Goal: Task Accomplishment & Management: Manage account settings

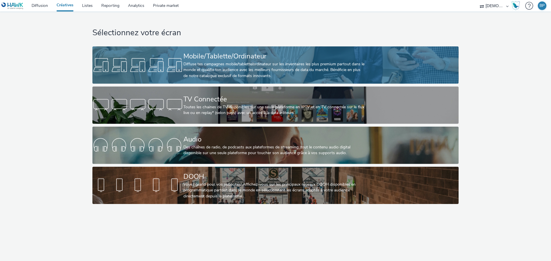
click at [183, 54] on link "Mobile/Tablette/Ordinateur Diffuse tes campagnes mobile/tablette/ordinateur sur…" at bounding box center [275, 64] width 366 height 37
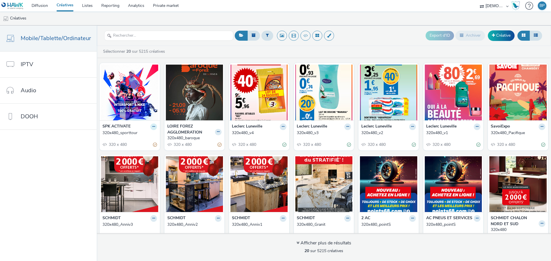
click at [153, 127] on button at bounding box center [153, 127] width 7 height 7
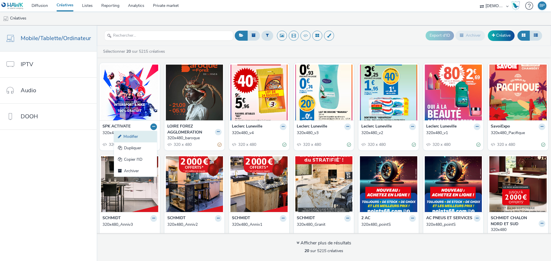
click at [143, 136] on link "Modifier" at bounding box center [135, 136] width 43 height 11
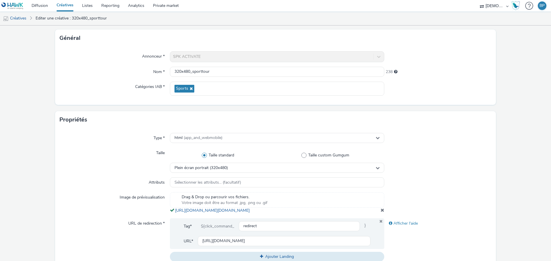
scroll to position [86, 0]
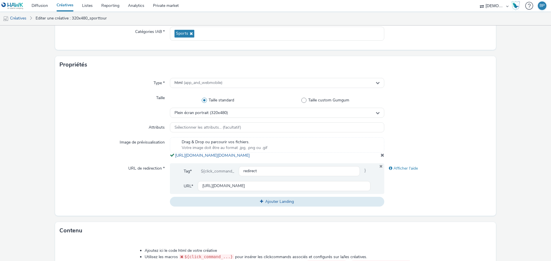
click at [384, 159] on div at bounding box center [437, 147] width 107 height 21
click at [380, 157] on span at bounding box center [382, 155] width 4 height 5
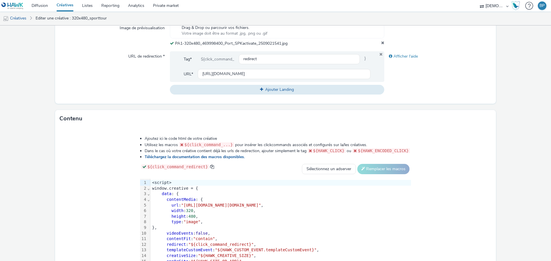
scroll to position [242, 0]
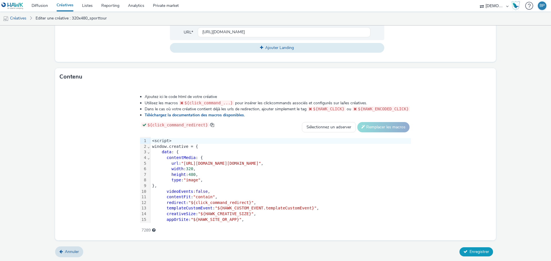
click at [469, 250] on span "Enregistrer" at bounding box center [478, 251] width 19 height 5
